Goal: Transaction & Acquisition: Purchase product/service

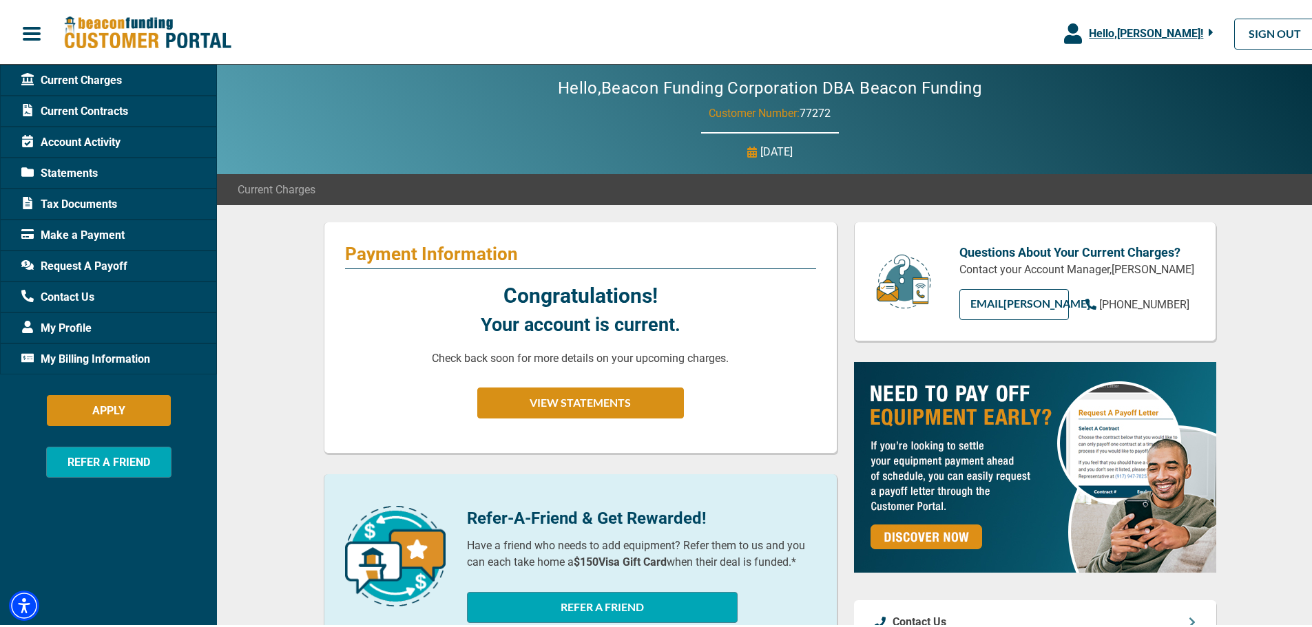
click at [1185, 23] on div "Hello, [PERSON_NAME] !" at bounding box center [1148, 31] width 132 height 17
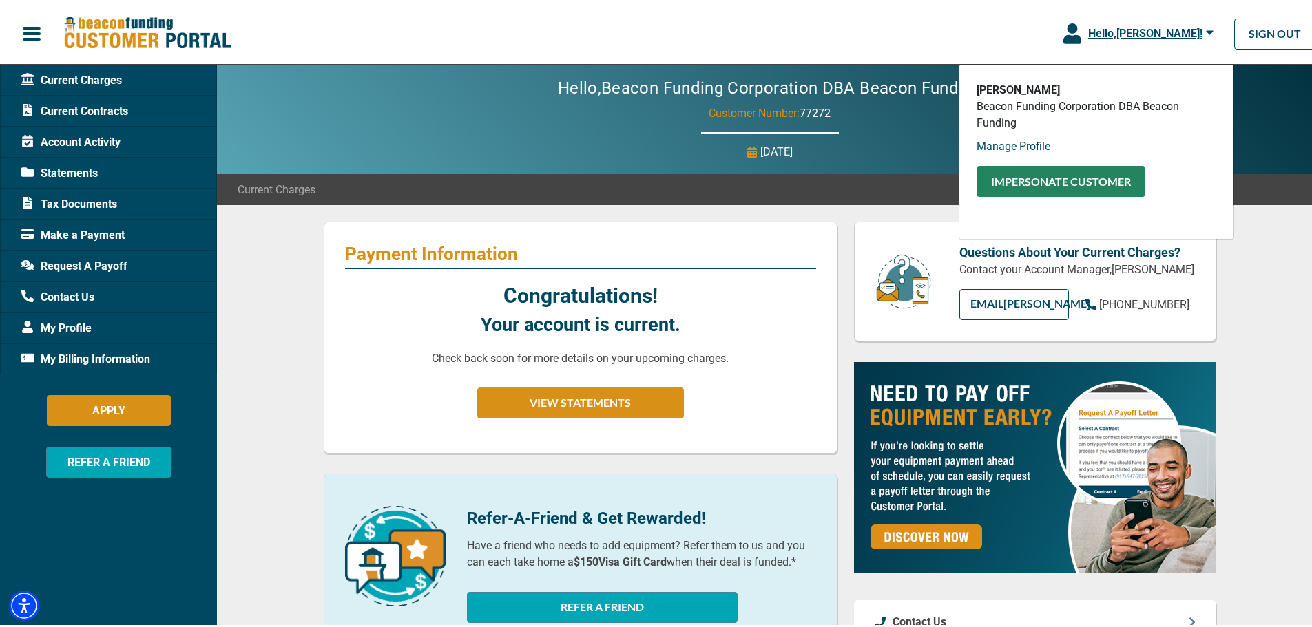
click at [1048, 179] on button "Impersonate Customer" at bounding box center [1060, 178] width 169 height 31
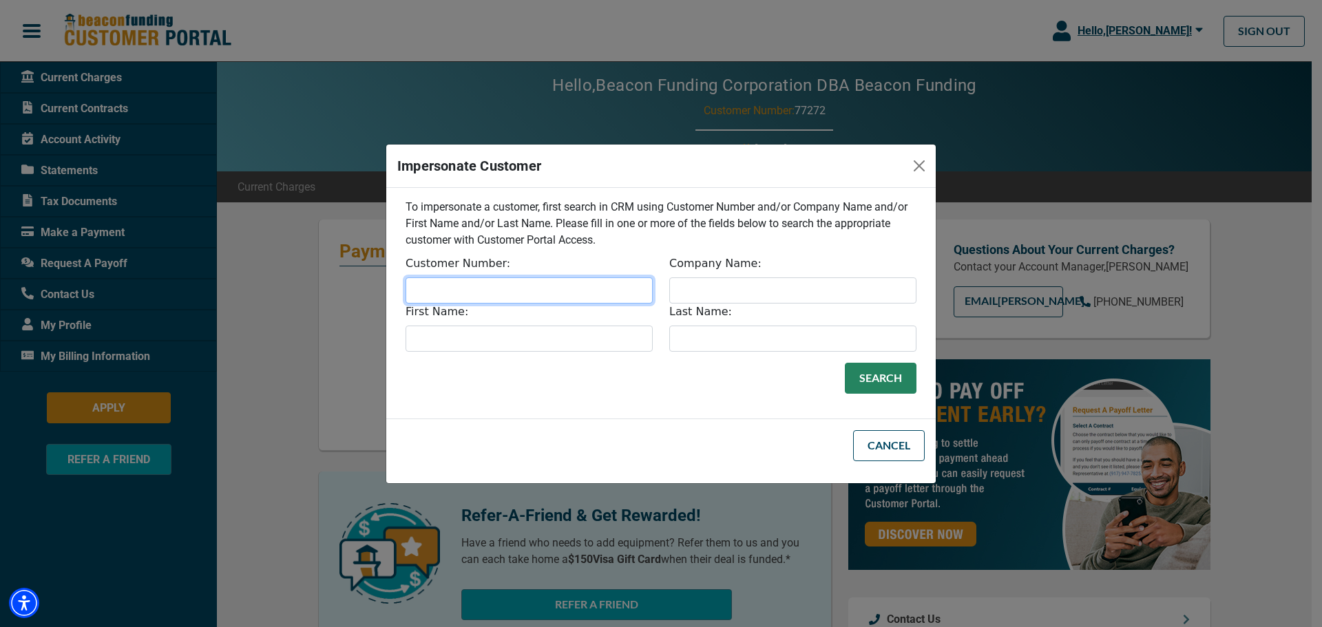
click at [580, 280] on input "Customer Number:" at bounding box center [529, 291] width 247 height 26
type input "77271"
click at [867, 366] on button "Search" at bounding box center [881, 378] width 72 height 31
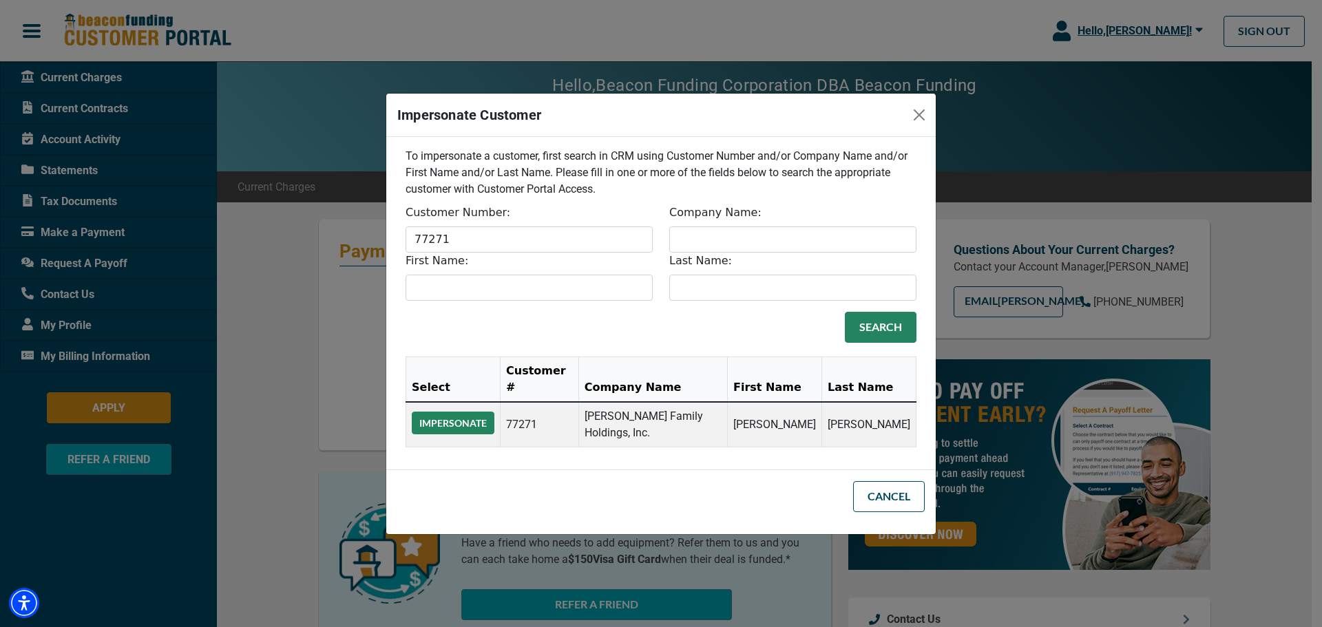
click at [456, 416] on button "Impersonate" at bounding box center [453, 423] width 83 height 23
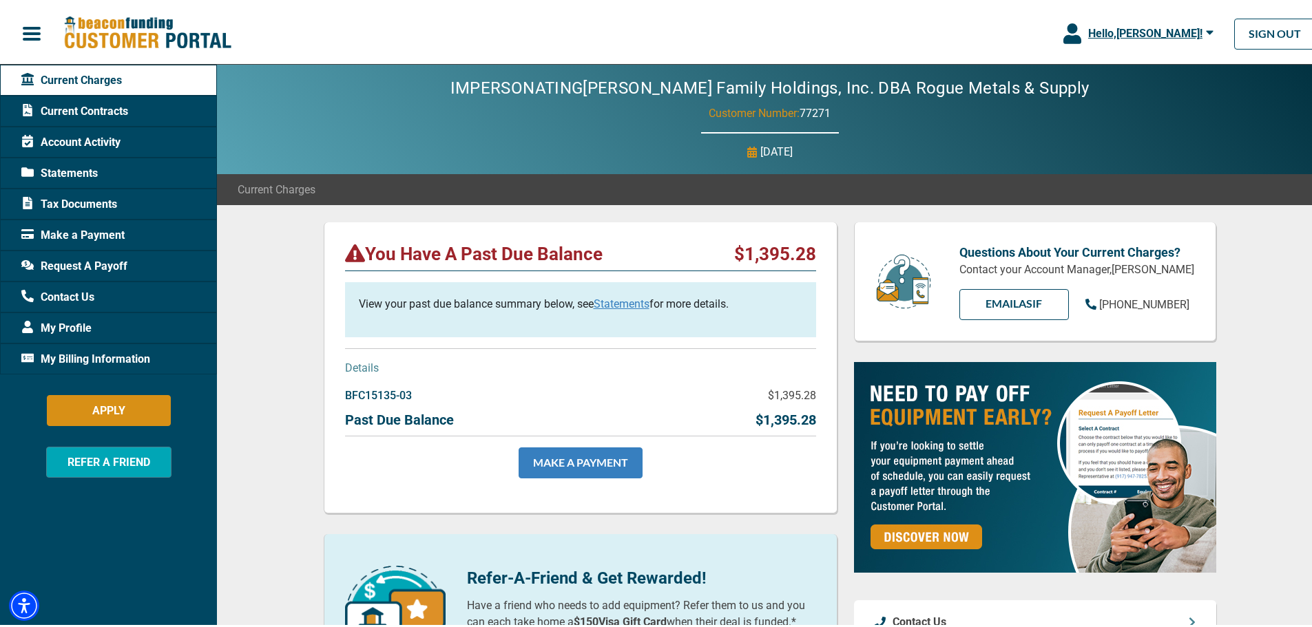
click at [587, 465] on link "MAKE A PAYMENT" at bounding box center [581, 460] width 124 height 31
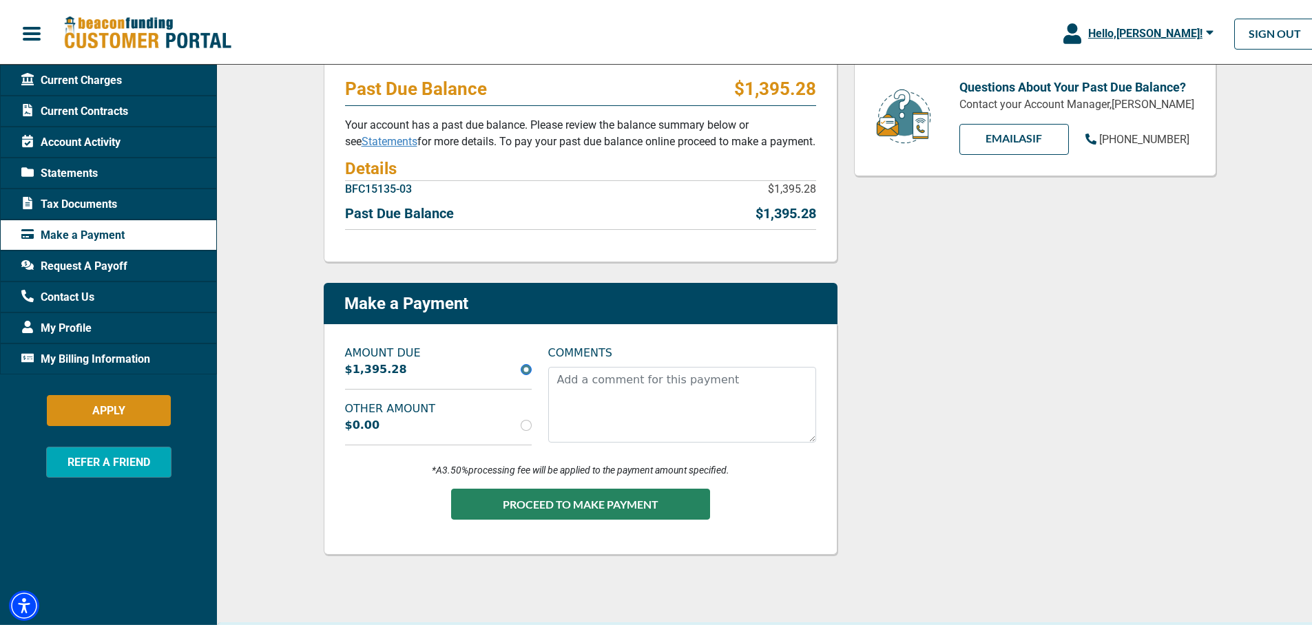
scroll to position [207, 0]
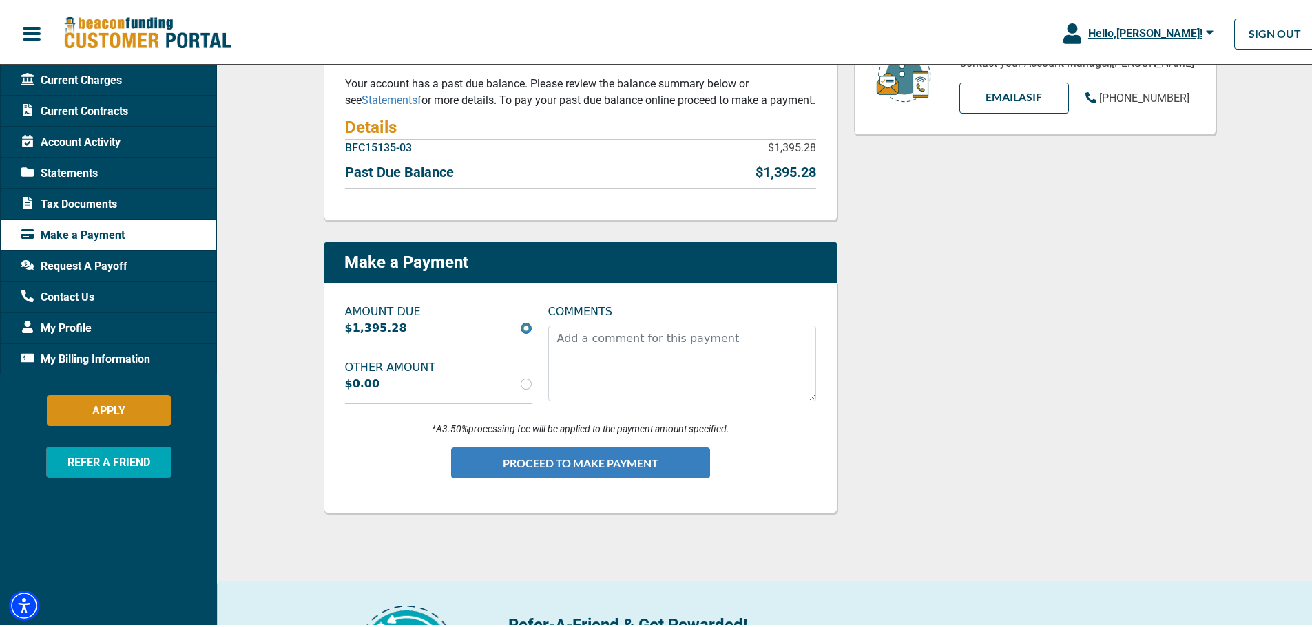
click at [538, 453] on button "PROCEED TO MAKE PAYMENT" at bounding box center [580, 460] width 259 height 31
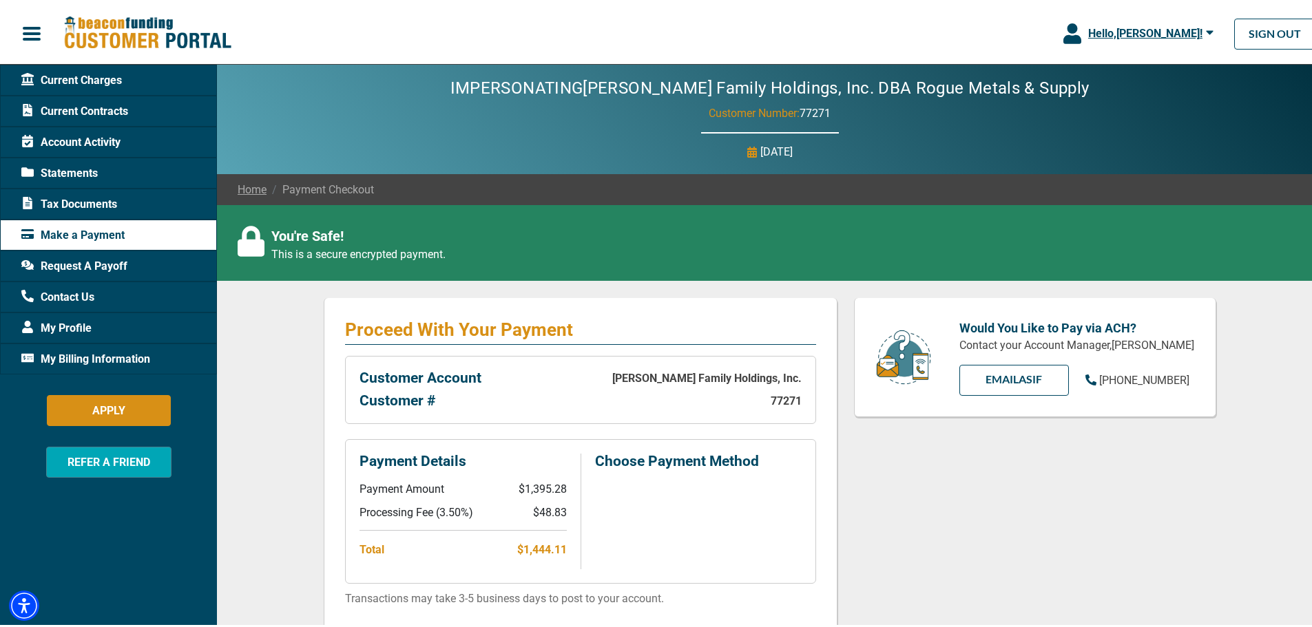
scroll to position [69, 0]
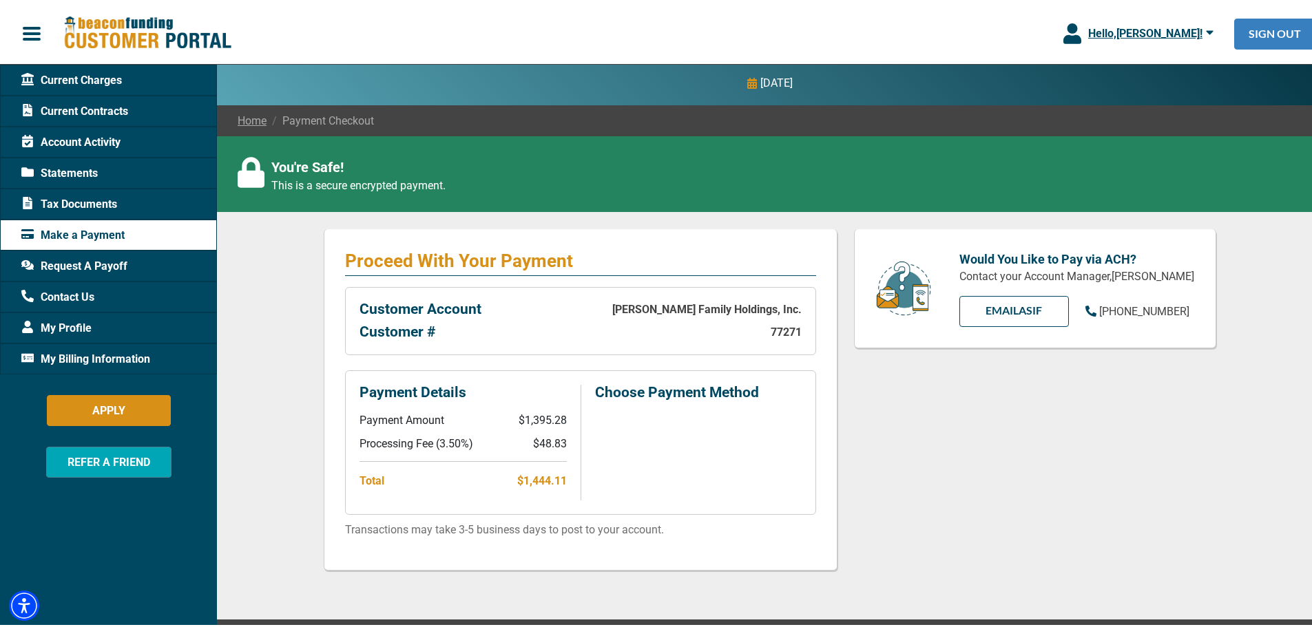
click at [1241, 24] on link "SIGN OUT" at bounding box center [1274, 31] width 81 height 31
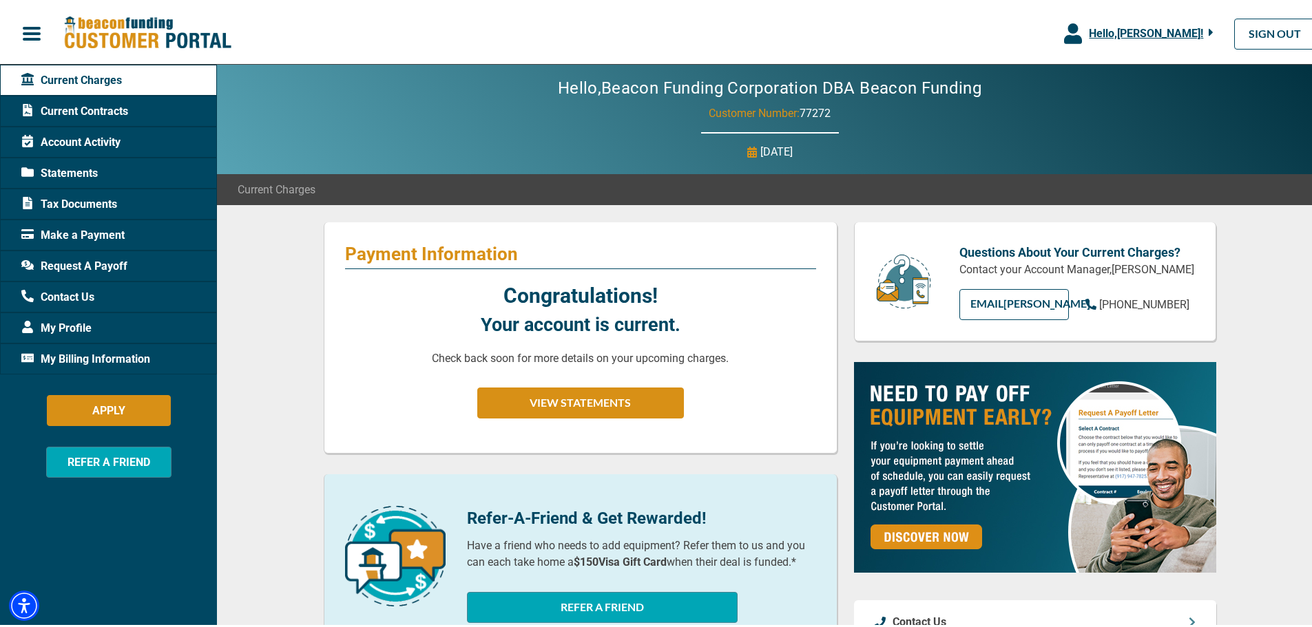
click at [1189, 27] on span "Hello, [PERSON_NAME] !" at bounding box center [1146, 30] width 114 height 13
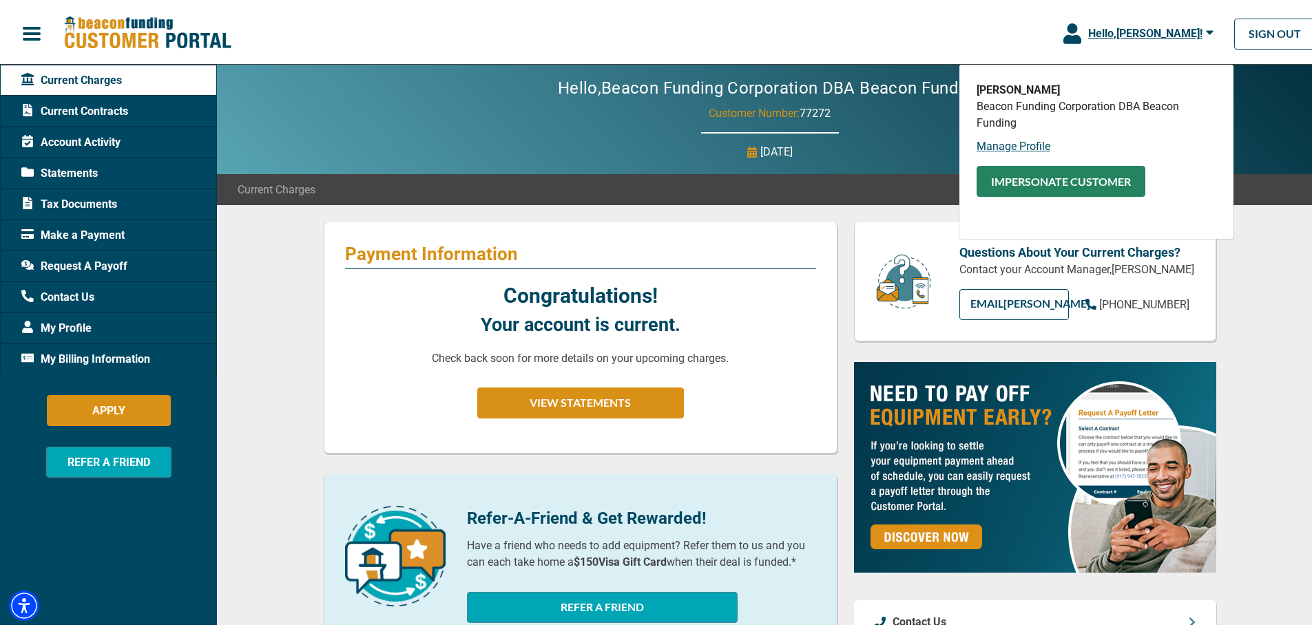
click at [1048, 182] on button "Impersonate Customer" at bounding box center [1060, 178] width 169 height 31
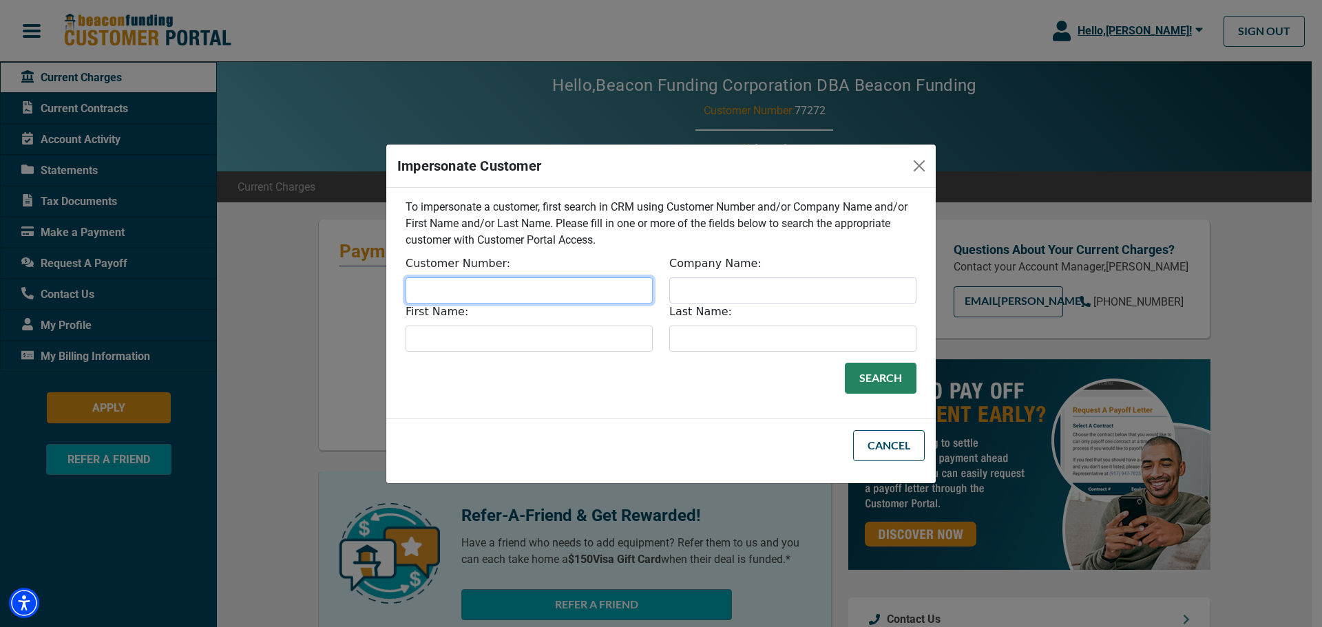
click at [600, 281] on input "Customer Number:" at bounding box center [529, 291] width 247 height 26
type input "77271"
click at [845, 363] on button "Search" at bounding box center [881, 378] width 72 height 31
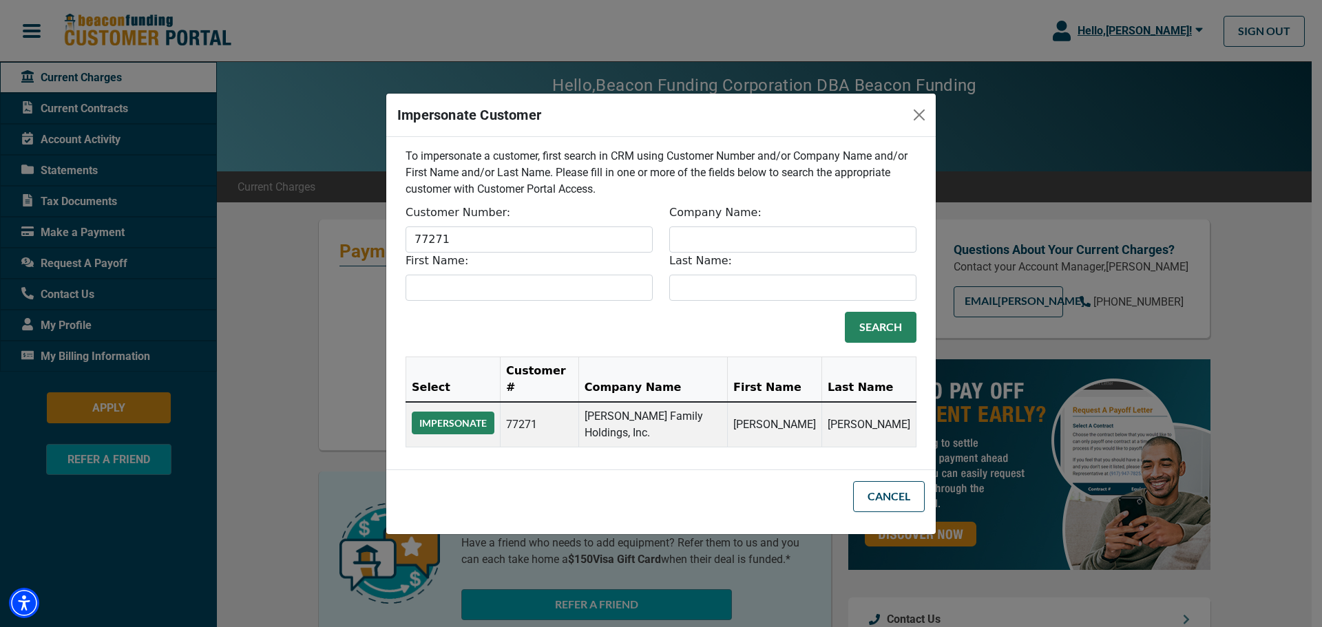
click at [441, 417] on button "Impersonate" at bounding box center [453, 423] width 83 height 23
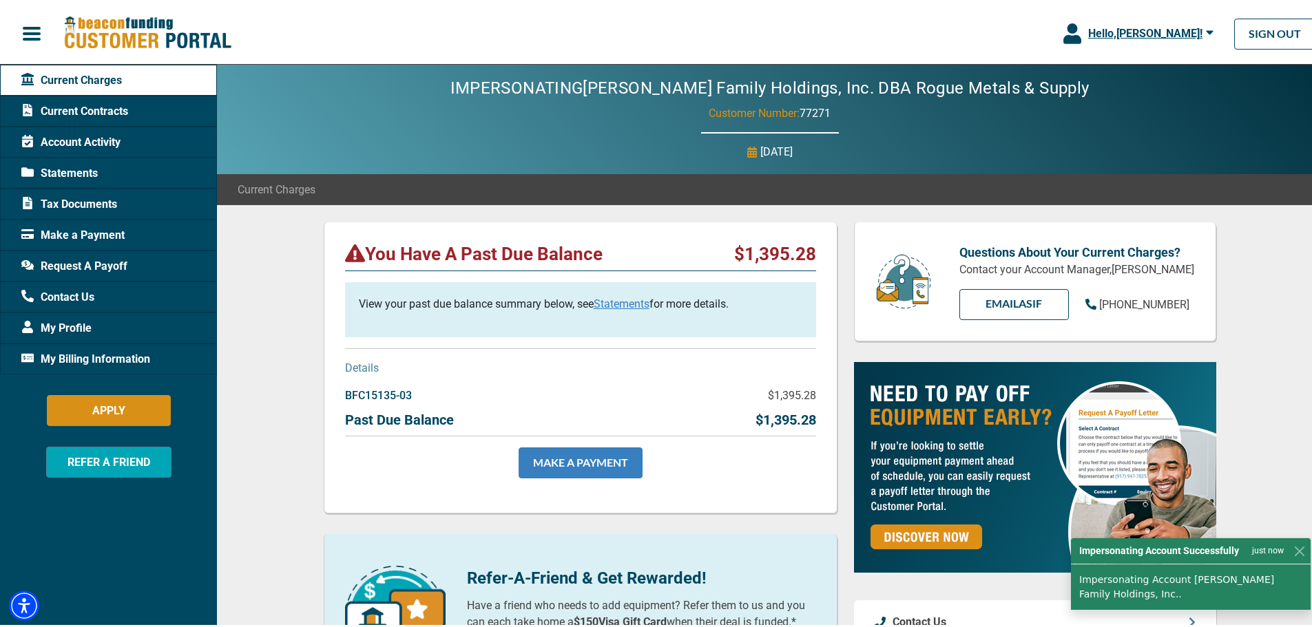
click at [562, 459] on link "MAKE A PAYMENT" at bounding box center [581, 460] width 124 height 31
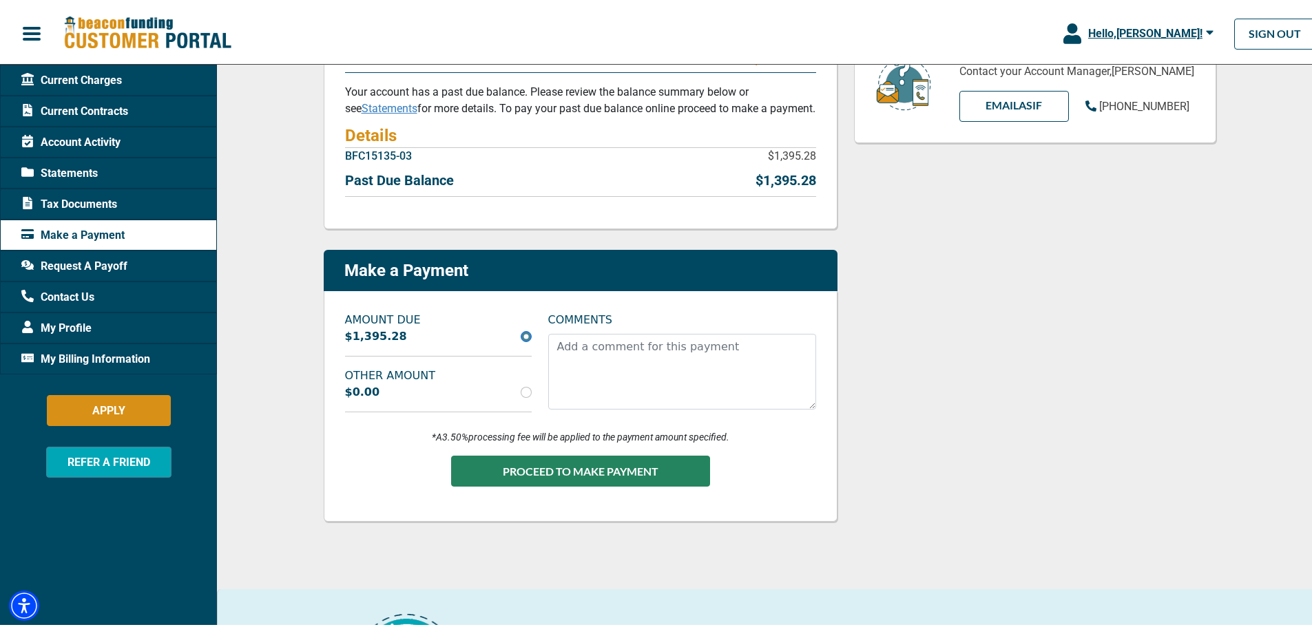
scroll to position [207, 0]
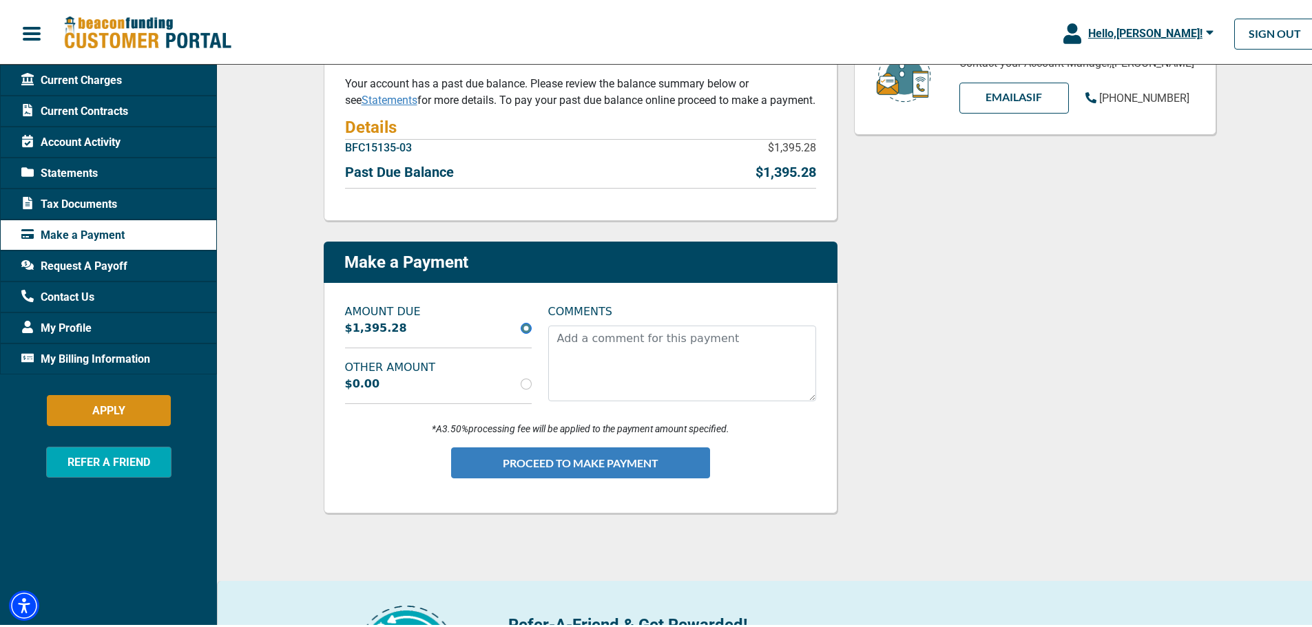
click at [517, 461] on button "PROCEED TO MAKE PAYMENT" at bounding box center [580, 460] width 259 height 31
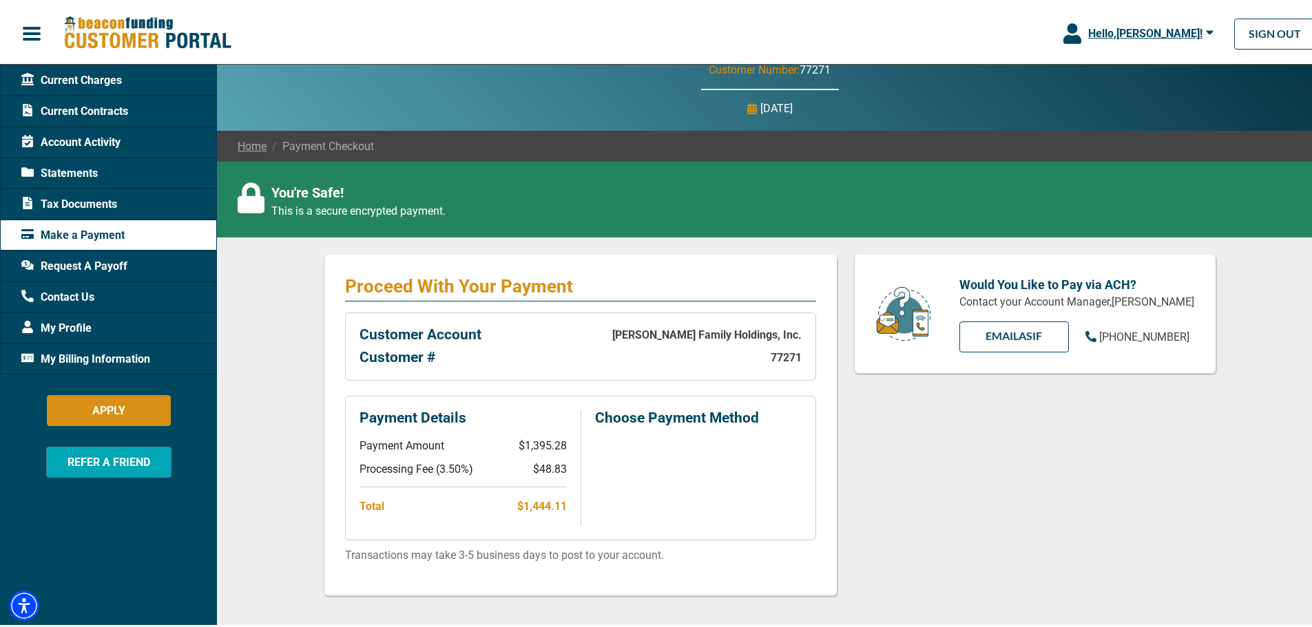
scroll to position [69, 0]
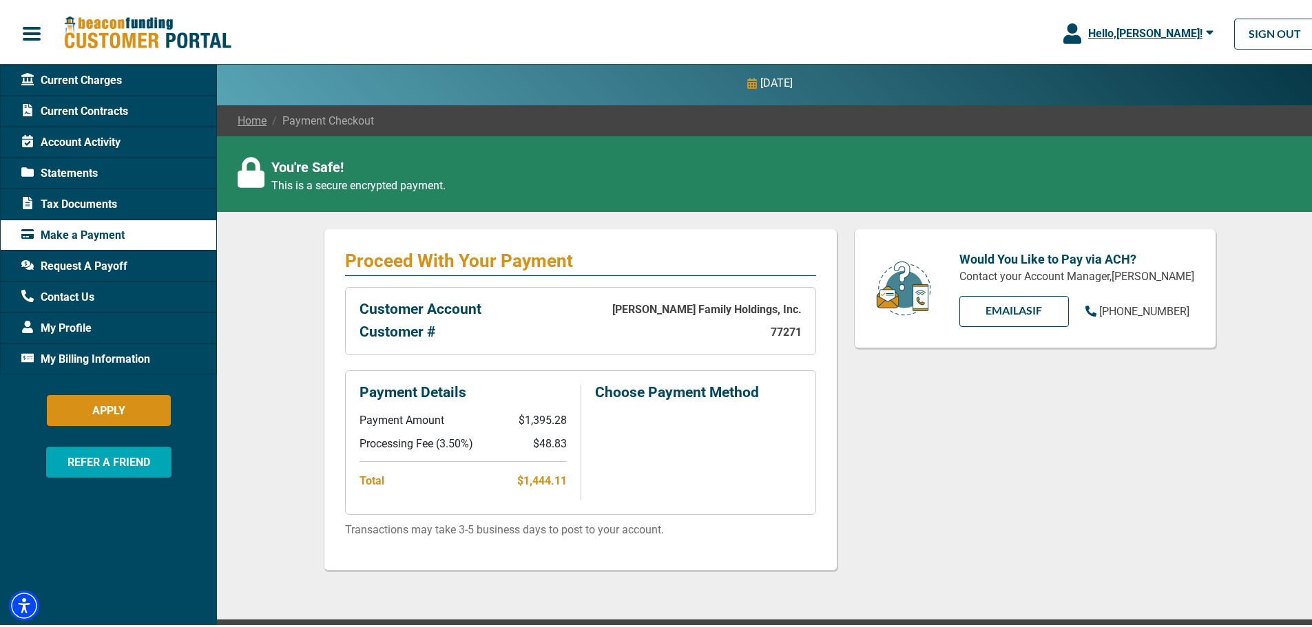
click at [294, 486] on div "You're Safe! This is a secure encrypted payment. Proceed With Your Payment Cust…" at bounding box center [769, 375] width 1105 height 483
